Goal: Share content: Share content

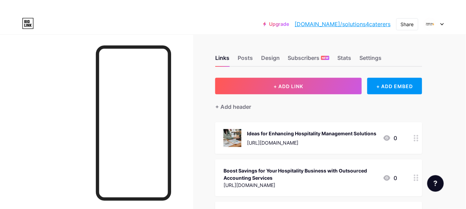
click at [295, 83] on button "+ ADD LINK" at bounding box center [288, 86] width 146 height 17
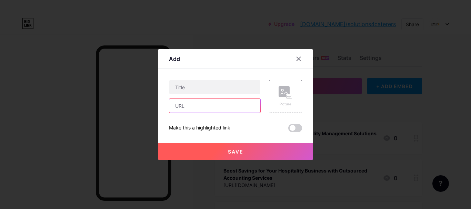
click at [217, 112] on input "text" at bounding box center [214, 106] width 91 height 14
paste input "[URL][DOMAIN_NAME]"
type input "[URL][DOMAIN_NAME]"
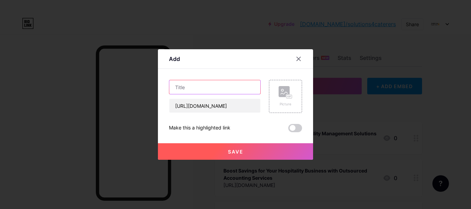
scroll to position [0, 0]
click at [208, 87] on input "text" at bounding box center [214, 87] width 91 height 14
paste input "Growing Profit Margins: Accounting Services for Hotels and Restaurants"
type input "Growing Profit Margins: Accounting Services for Hotels and Restaurants"
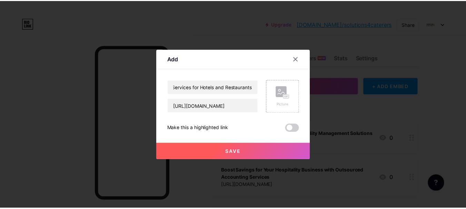
scroll to position [0, 0]
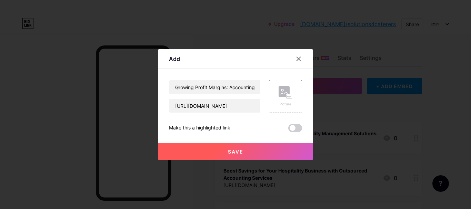
click at [234, 153] on span "Save" at bounding box center [236, 152] width 16 height 6
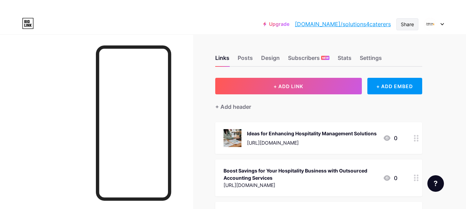
click at [413, 22] on div "Share" at bounding box center [406, 24] width 13 height 7
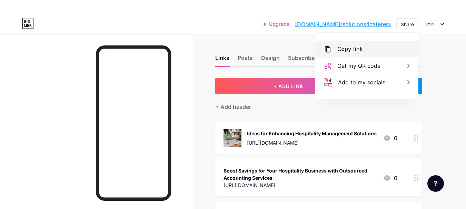
click at [379, 43] on div "Copy link" at bounding box center [366, 49] width 103 height 17
